Goal: Task Accomplishment & Management: Use online tool/utility

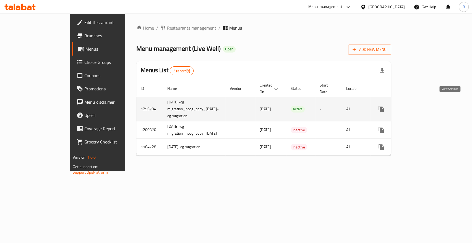
click at [424, 106] on icon "enhanced table" at bounding box center [420, 109] width 7 height 7
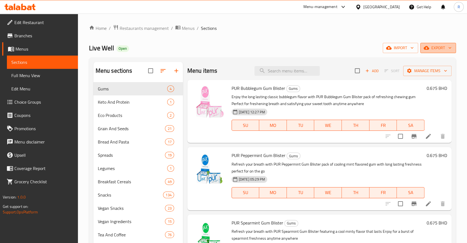
click at [450, 49] on icon "button" at bounding box center [450, 48] width 6 height 6
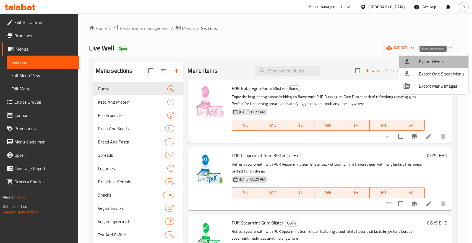
click at [439, 66] on li "Export Menu" at bounding box center [433, 62] width 69 height 12
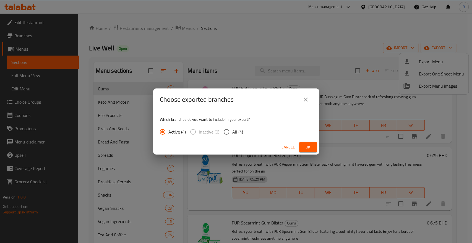
click at [309, 145] on span "Ok" at bounding box center [307, 147] width 9 height 7
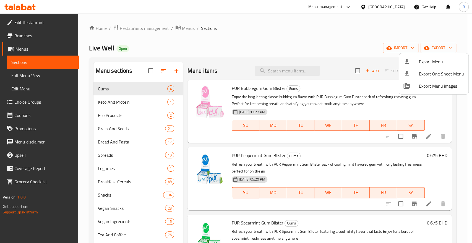
click at [156, 28] on div at bounding box center [236, 121] width 472 height 243
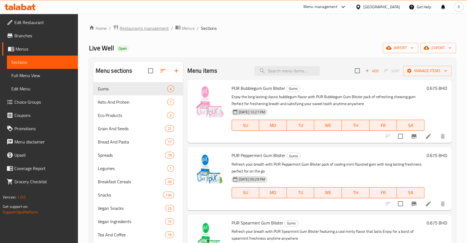
click at [160, 29] on span "Restaurants management" at bounding box center [144, 28] width 49 height 7
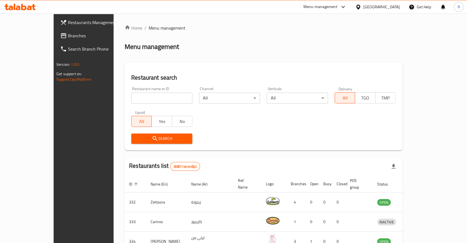
click at [141, 98] on input "search" at bounding box center [161, 98] width 61 height 11
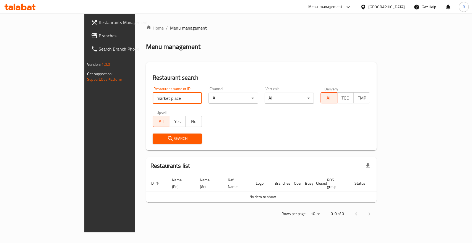
click at [152, 97] on input "market place" at bounding box center [176, 98] width 49 height 11
type input "marketplace"
click button "Search" at bounding box center [176, 138] width 49 height 10
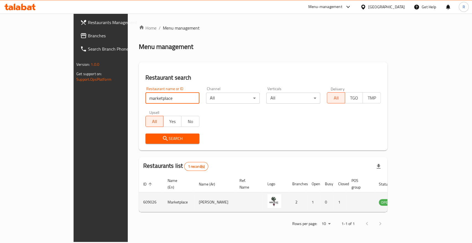
click at [414, 199] on icon "enhanced table" at bounding box center [410, 202] width 7 height 7
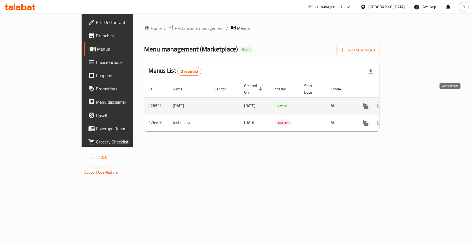
click at [409, 102] on icon "enhanced table" at bounding box center [405, 105] width 7 height 7
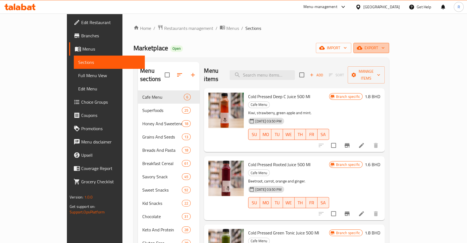
click at [386, 46] on icon "button" at bounding box center [383, 48] width 6 height 6
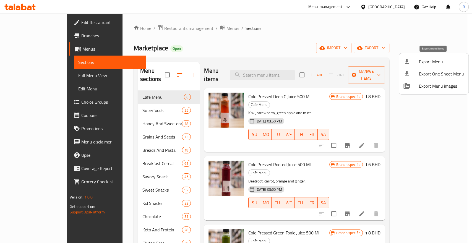
click at [436, 62] on span "Export Menu" at bounding box center [440, 61] width 45 height 7
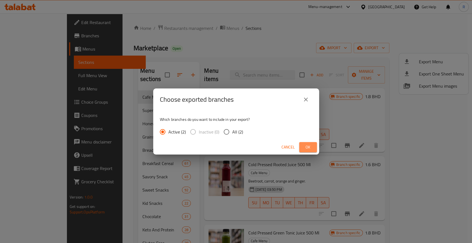
click at [314, 151] on button "Ok" at bounding box center [308, 147] width 18 height 10
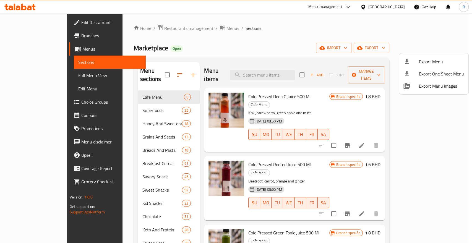
click at [184, 27] on div at bounding box center [236, 121] width 472 height 243
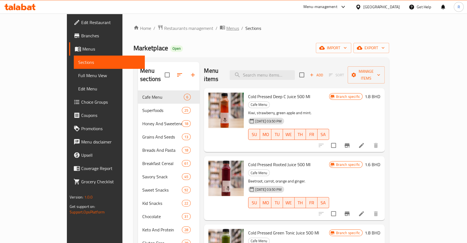
click at [226, 28] on span "Menus" at bounding box center [232, 28] width 13 height 7
